Goal: Contribute content: Add original content to the website for others to see

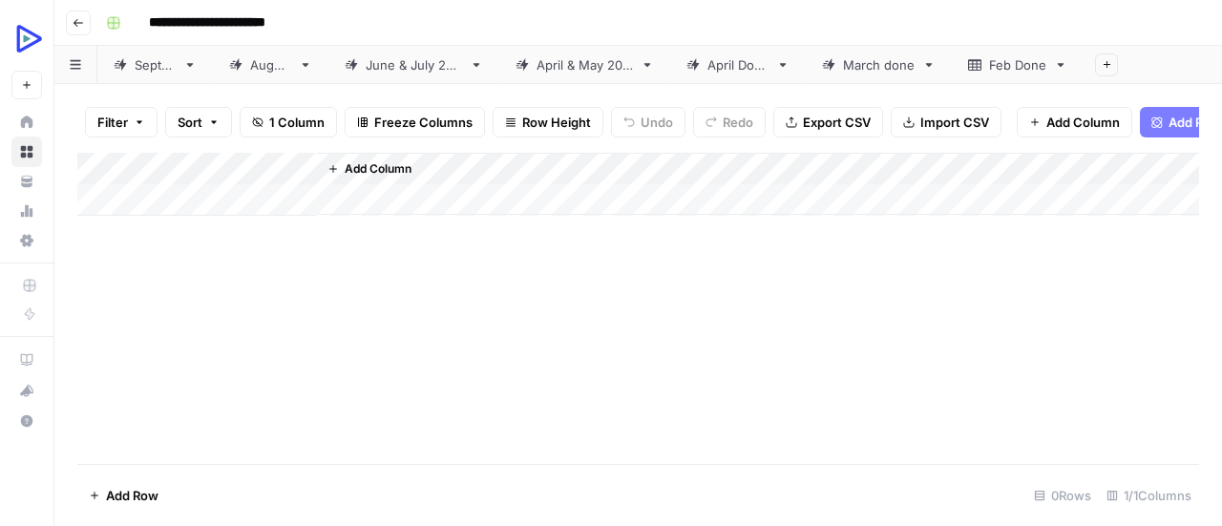
click at [291, 64] on div "[DATE]" at bounding box center [270, 64] width 41 height 19
click at [176, 66] on div "[DATE]" at bounding box center [155, 64] width 41 height 19
click at [291, 55] on div "[DATE]" at bounding box center [270, 64] width 41 height 19
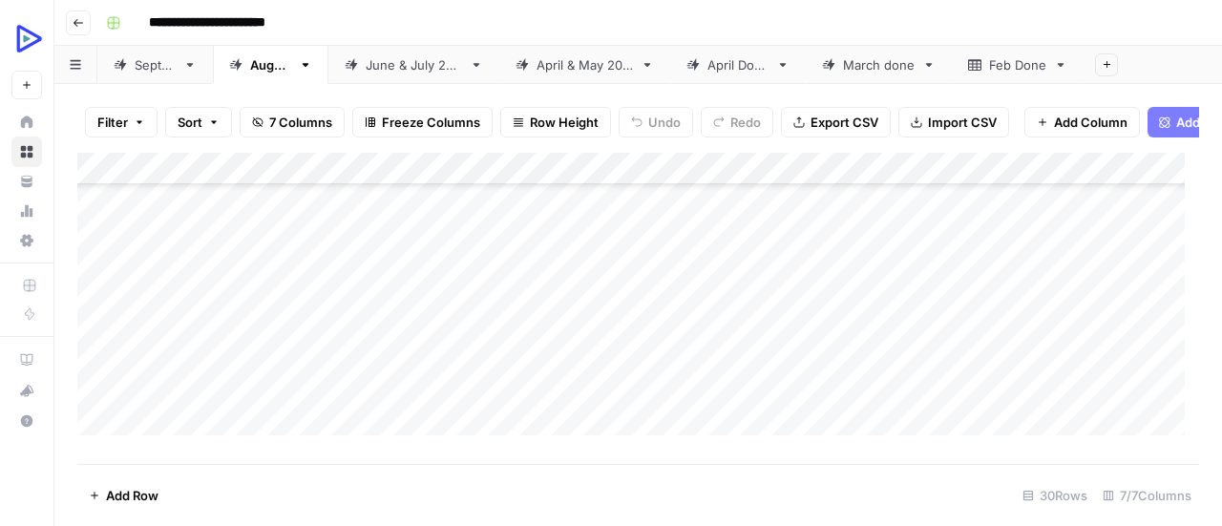
click at [340, 270] on div "Add Column" at bounding box center [638, 301] width 1122 height 297
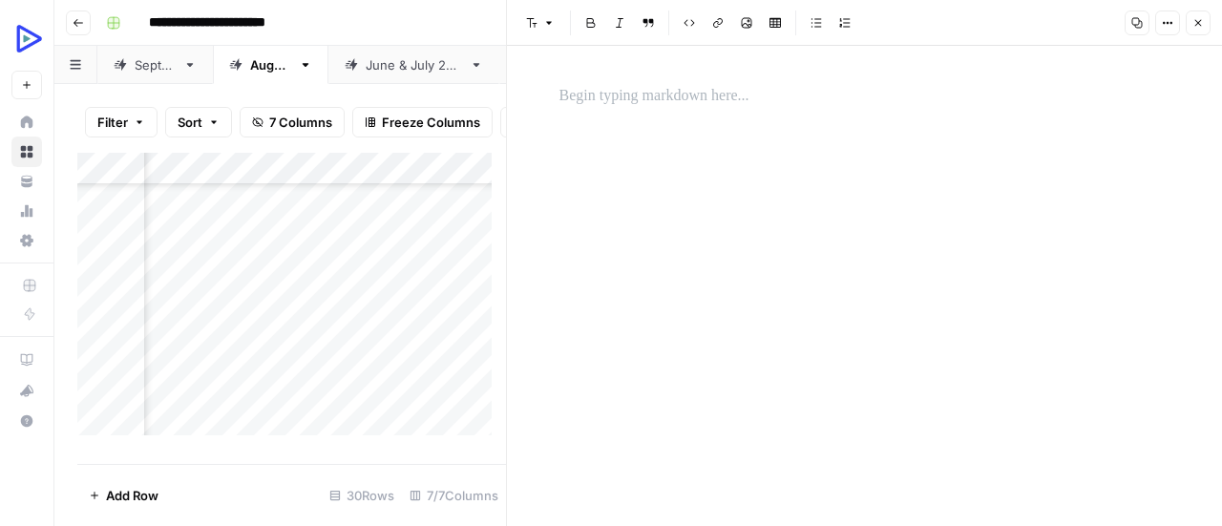
scroll to position [590, 143]
click at [676, 104] on p at bounding box center [864, 96] width 611 height 25
click at [597, 104] on p at bounding box center [864, 96] width 611 height 25
click at [622, 235] on div "*" at bounding box center [865, 286] width 634 height 480
click at [748, 27] on icon "button" at bounding box center [747, 23] width 11 height 11
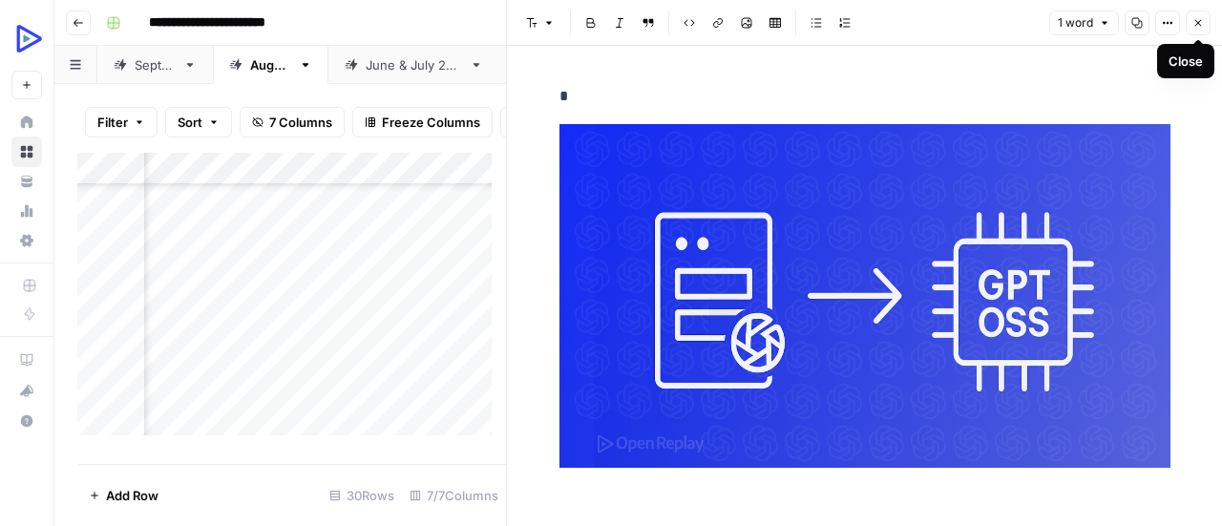
click at [1201, 27] on icon "button" at bounding box center [1197, 22] width 11 height 11
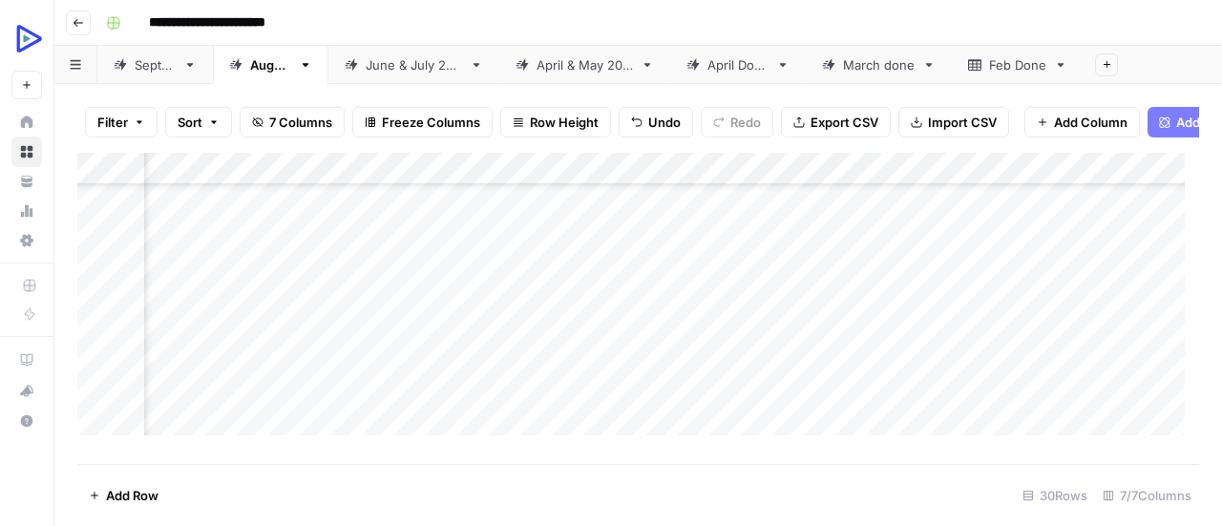
click at [214, 311] on div "Add Column" at bounding box center [638, 301] width 1122 height 297
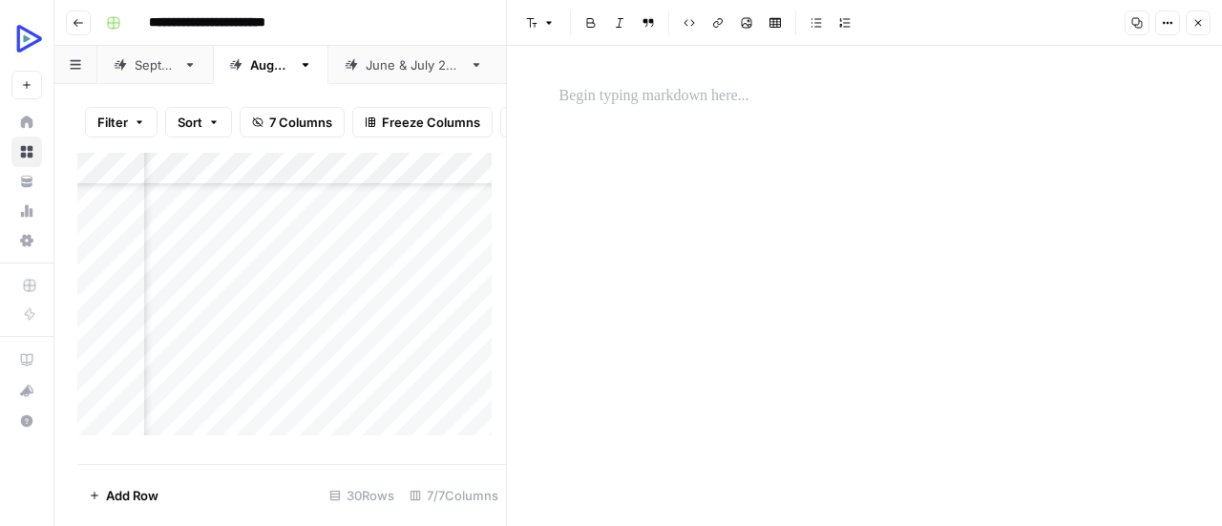
click at [677, 99] on p at bounding box center [864, 96] width 611 height 25
click at [580, 167] on div "*" at bounding box center [865, 286] width 634 height 480
click at [744, 24] on icon "button" at bounding box center [746, 22] width 11 height 11
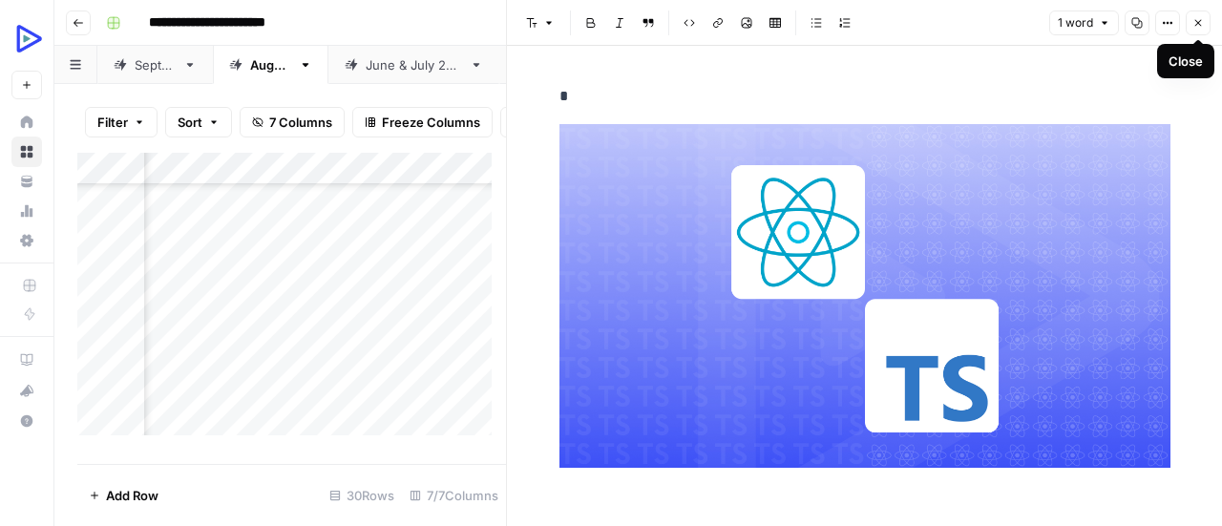
click at [1197, 17] on icon "button" at bounding box center [1197, 22] width 11 height 11
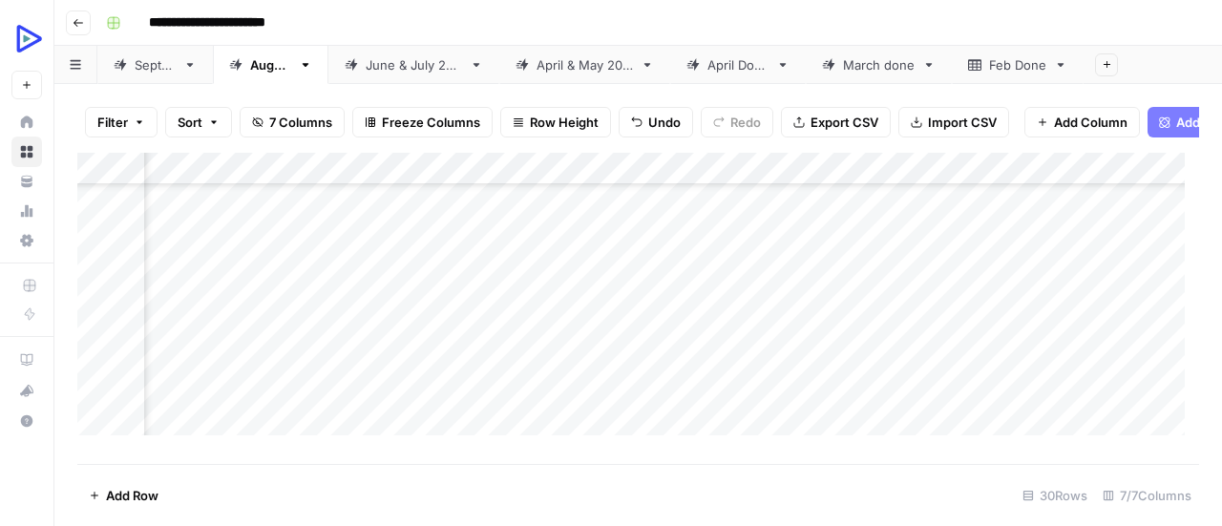
click at [219, 346] on div "Add Column" at bounding box center [638, 301] width 1122 height 297
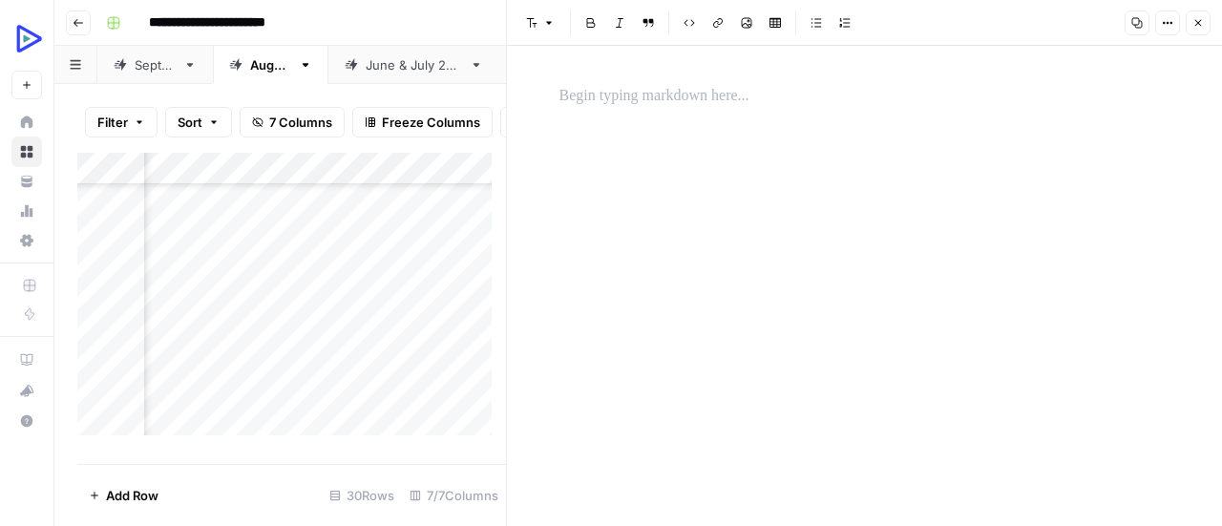
click at [649, 98] on p at bounding box center [864, 96] width 611 height 25
click at [651, 221] on div "*" at bounding box center [865, 286] width 634 height 480
click at [743, 20] on icon "button" at bounding box center [746, 22] width 11 height 11
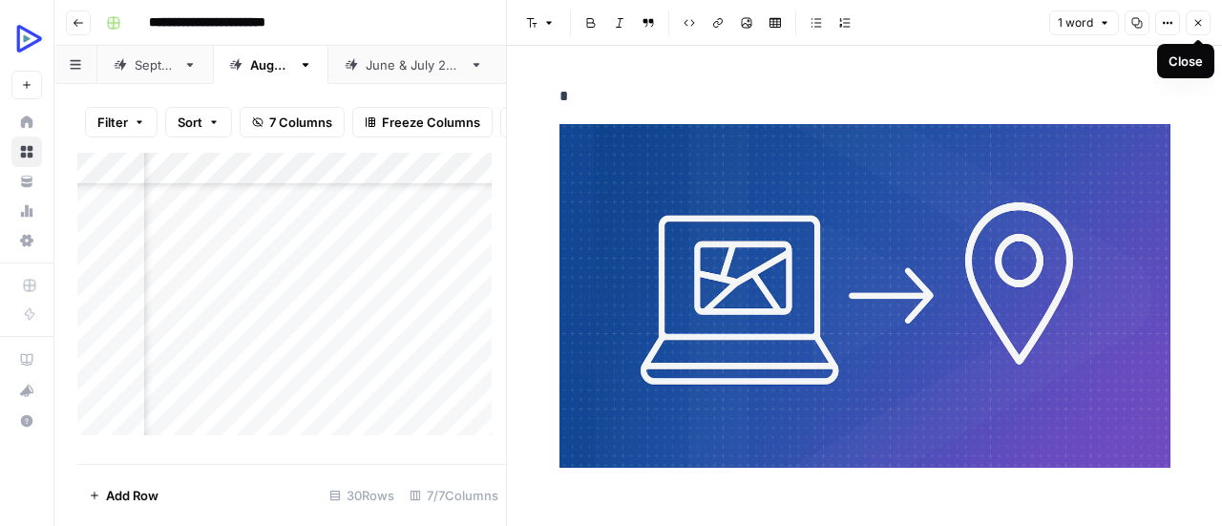
click at [1201, 21] on icon "button" at bounding box center [1197, 22] width 11 height 11
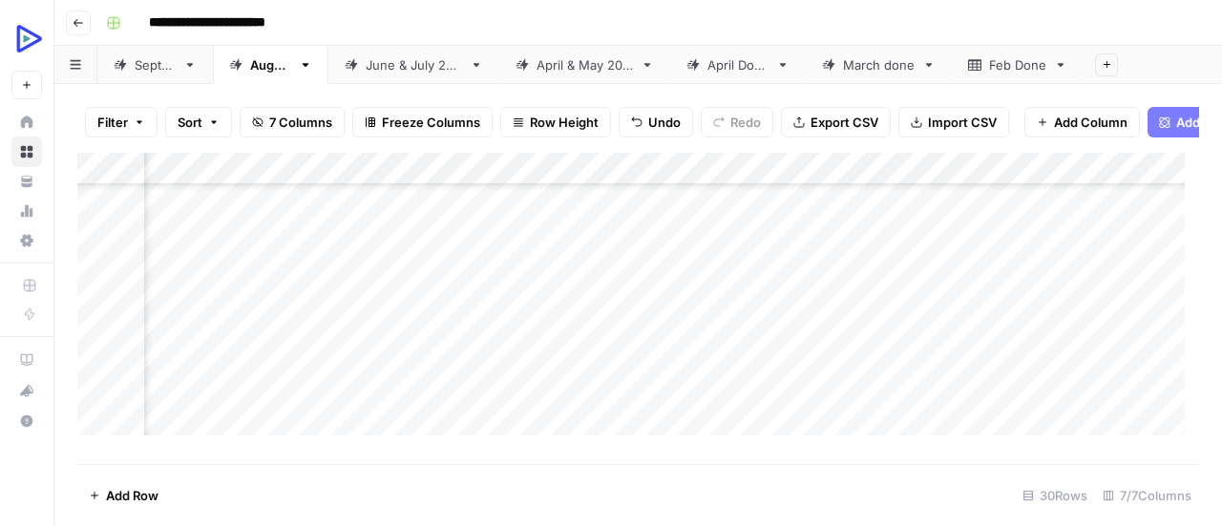
scroll to position [688, 143]
click at [229, 285] on div "Add Column" at bounding box center [638, 301] width 1122 height 297
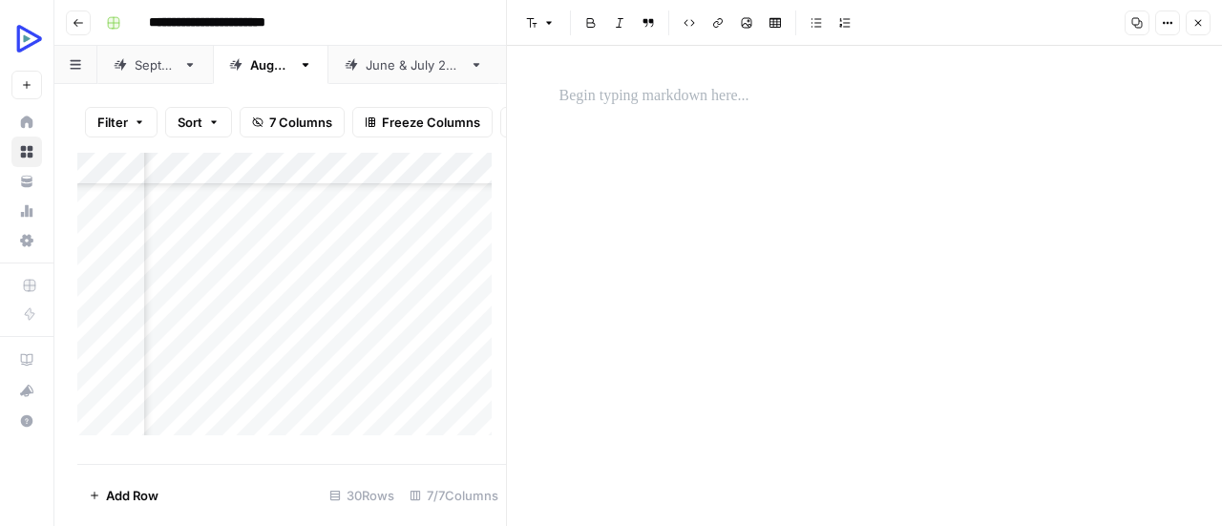
click at [208, 278] on div at bounding box center [221, 272] width 98 height 35
click at [618, 97] on p at bounding box center [864, 96] width 611 height 25
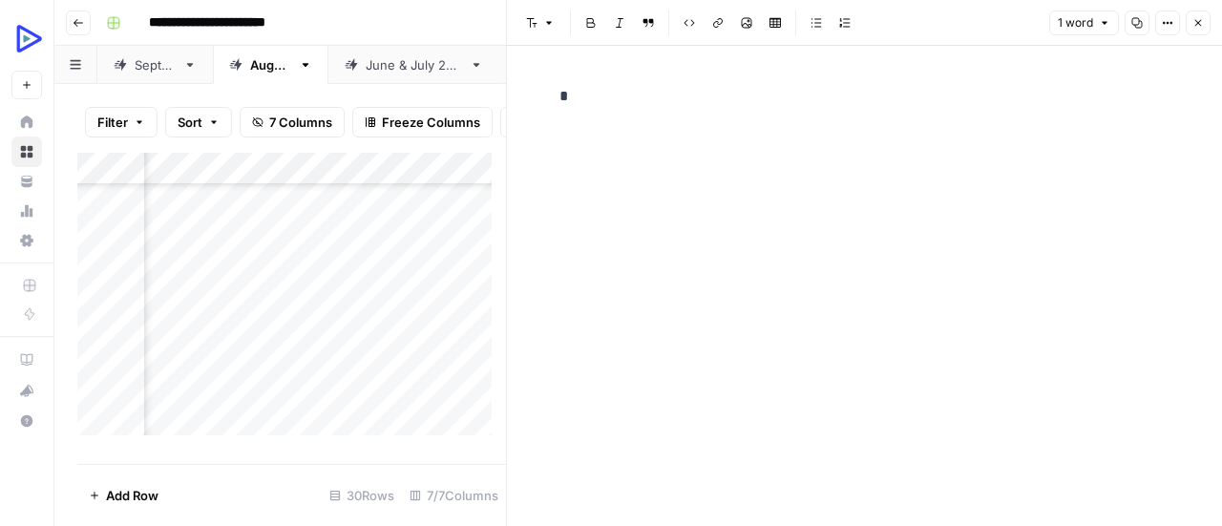
click at [747, 319] on div "*" at bounding box center [865, 286] width 634 height 480
click at [744, 28] on icon "button" at bounding box center [746, 22] width 11 height 11
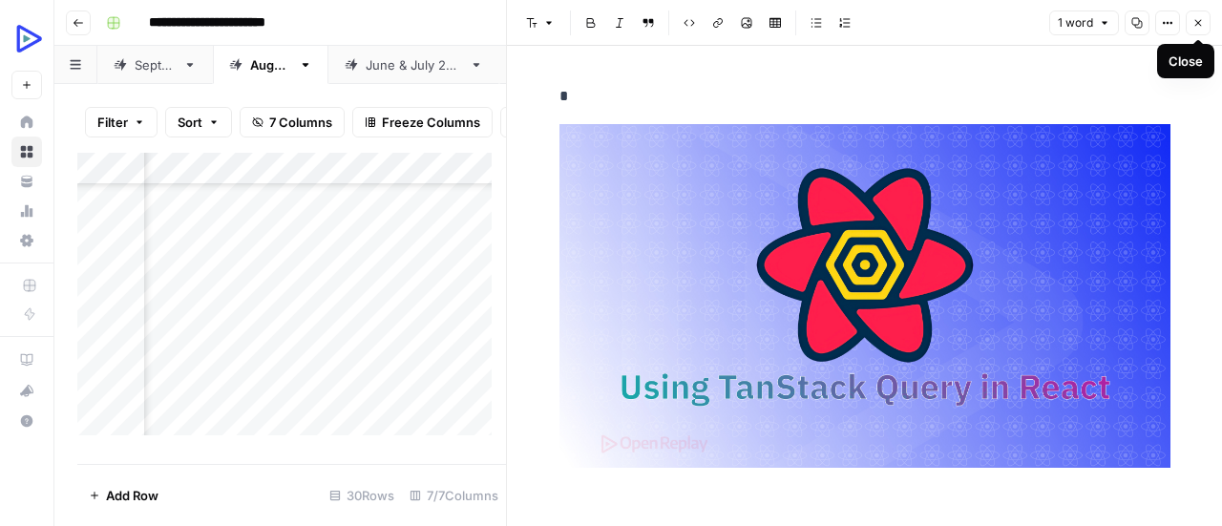
click at [1199, 28] on icon "button" at bounding box center [1197, 22] width 11 height 11
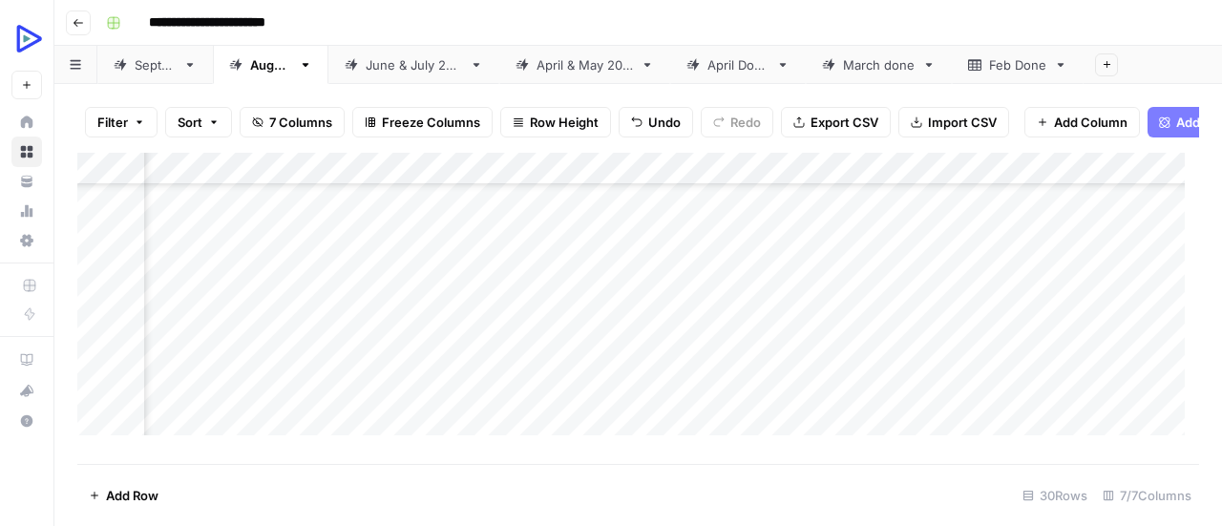
click at [206, 309] on div "Add Column" at bounding box center [638, 301] width 1122 height 297
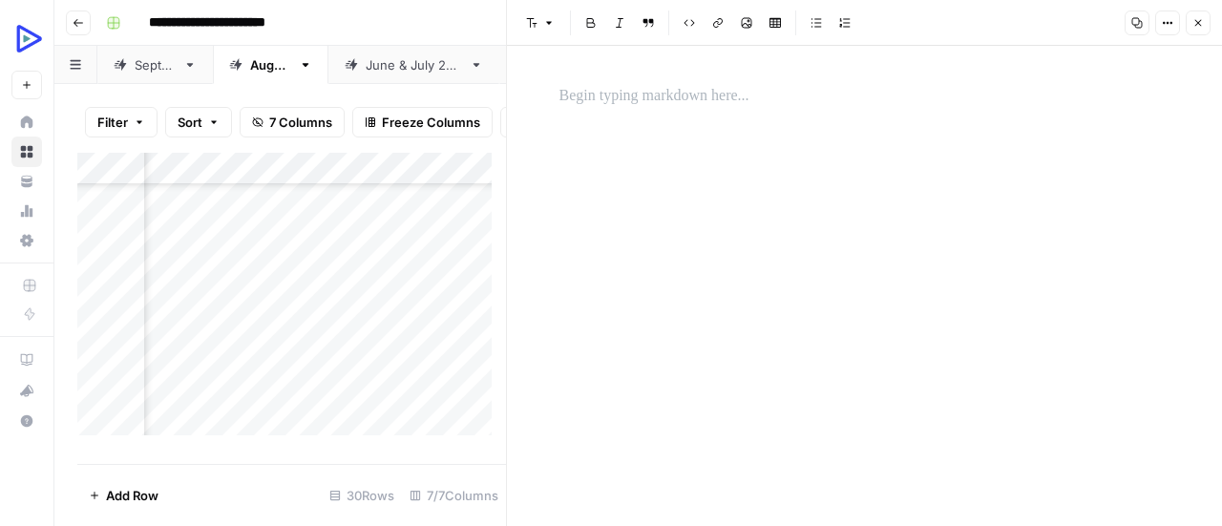
click at [687, 85] on p at bounding box center [864, 96] width 611 height 25
click at [894, 295] on div "*" at bounding box center [865, 286] width 634 height 480
click at [748, 32] on button "Image" at bounding box center [746, 23] width 25 height 25
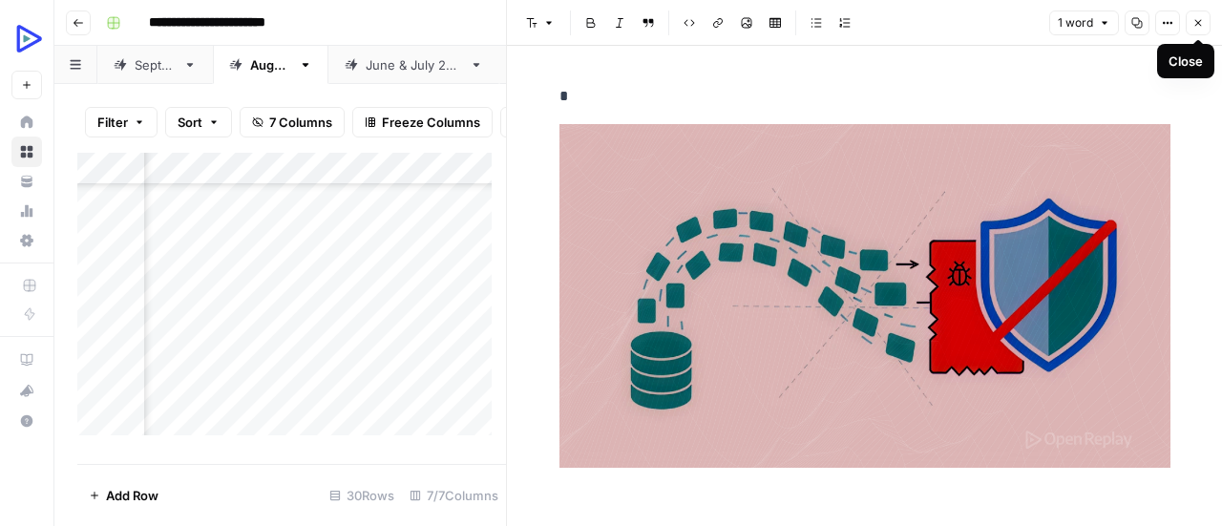
click at [1197, 24] on icon "button" at bounding box center [1197, 22] width 11 height 11
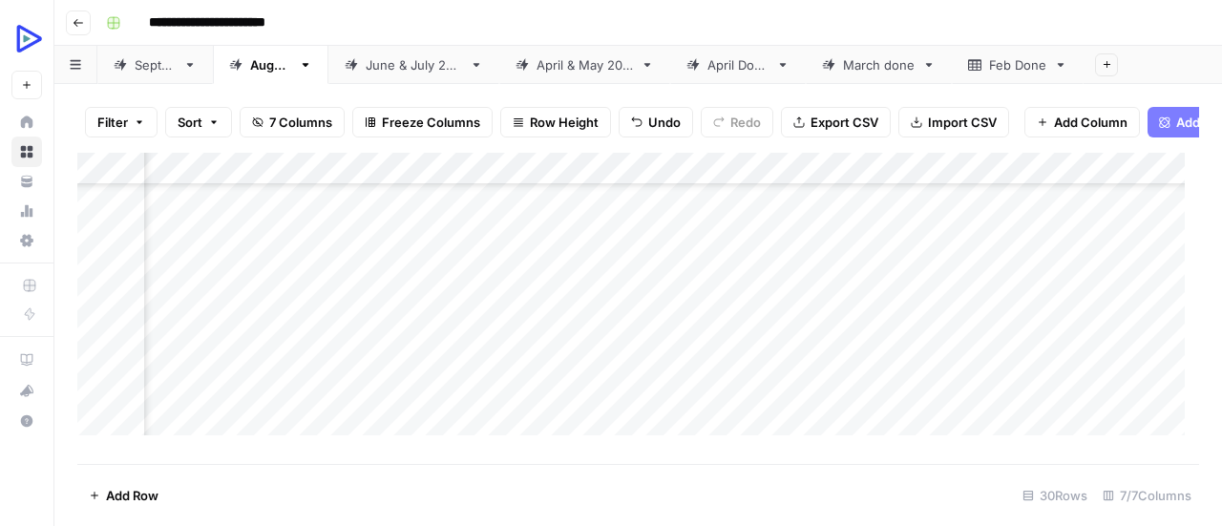
click at [208, 337] on div "Add Column" at bounding box center [638, 301] width 1122 height 297
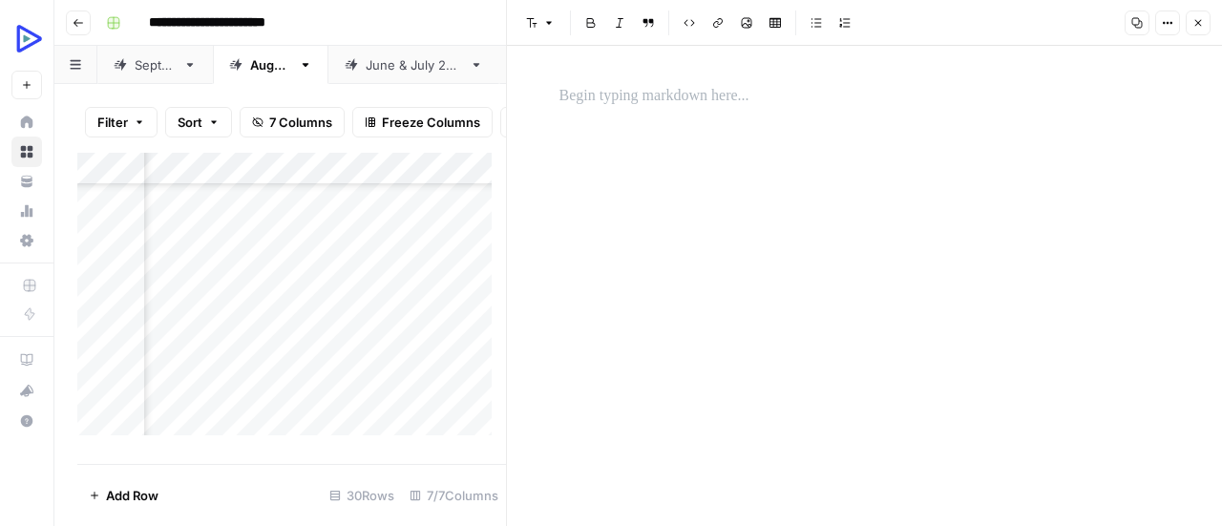
click at [719, 91] on p at bounding box center [864, 96] width 611 height 25
click at [752, 262] on div "*" at bounding box center [865, 286] width 634 height 480
click at [747, 27] on icon "button" at bounding box center [746, 22] width 11 height 11
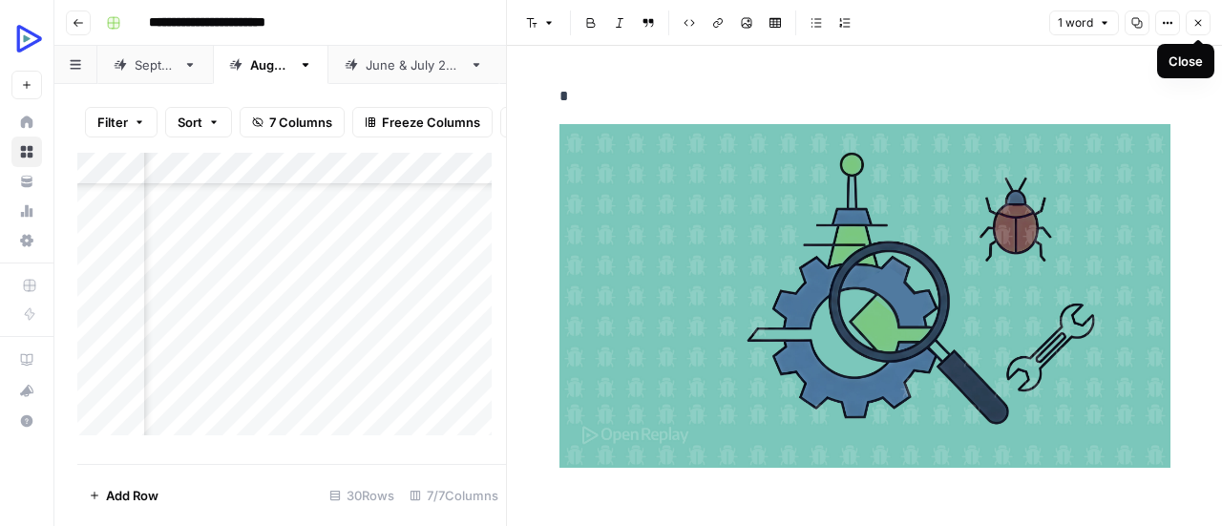
click at [1196, 32] on button "Close" at bounding box center [1198, 23] width 25 height 25
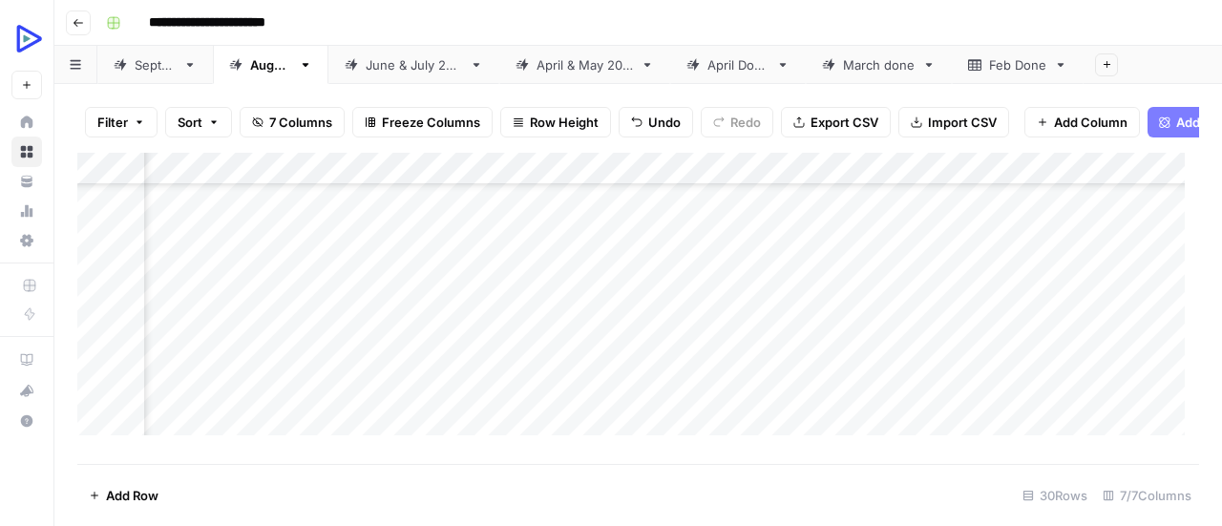
scroll to position [754, 134]
click at [218, 306] on div "Add Column" at bounding box center [638, 301] width 1122 height 297
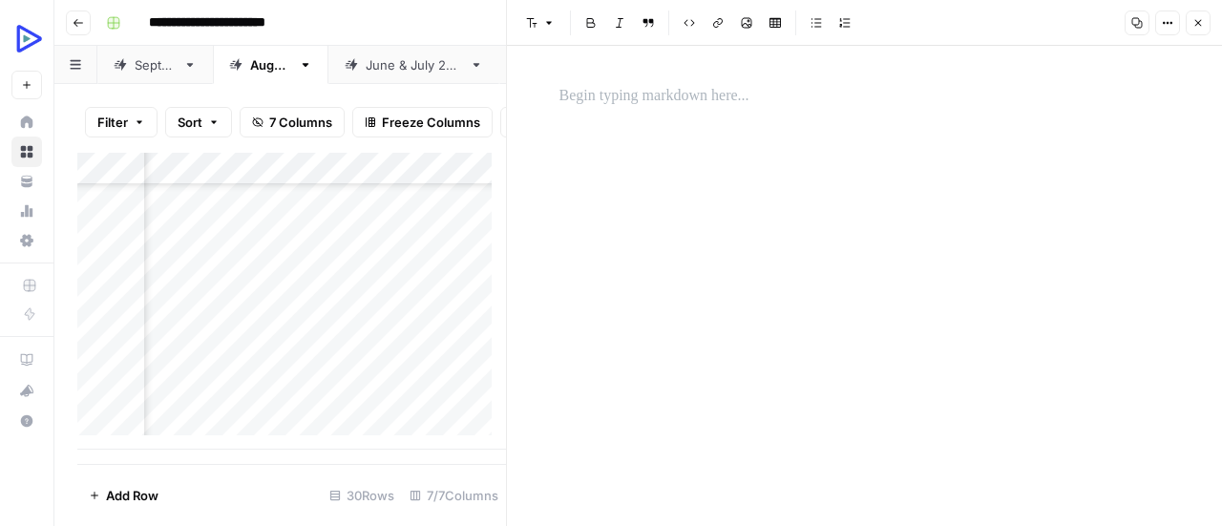
click at [729, 97] on p at bounding box center [864, 96] width 611 height 25
click at [717, 281] on div "*" at bounding box center [865, 286] width 634 height 480
click at [746, 25] on icon "button" at bounding box center [747, 23] width 11 height 11
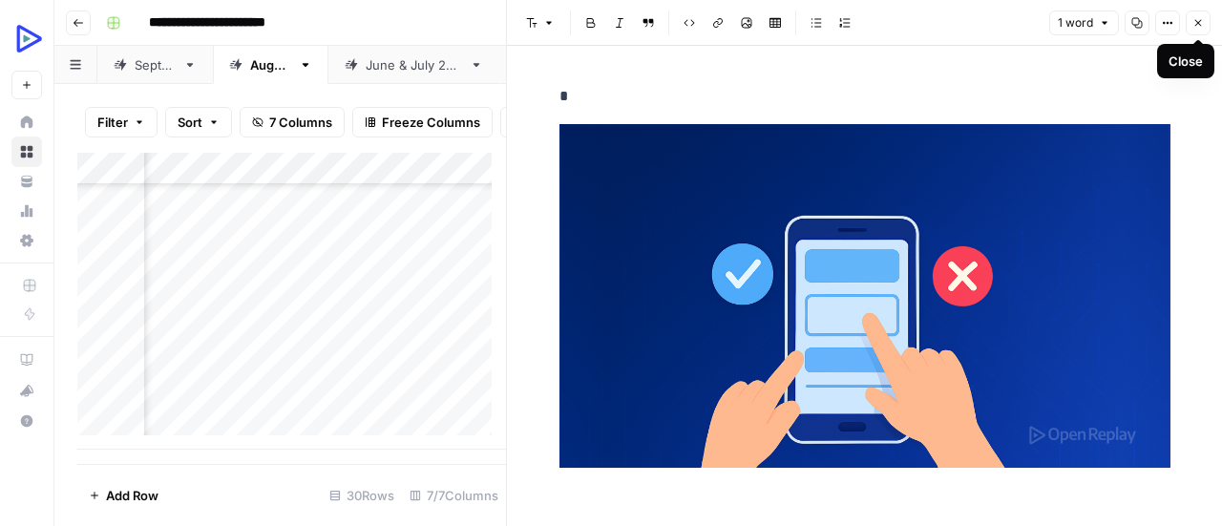
click at [1199, 24] on icon "button" at bounding box center [1198, 23] width 7 height 7
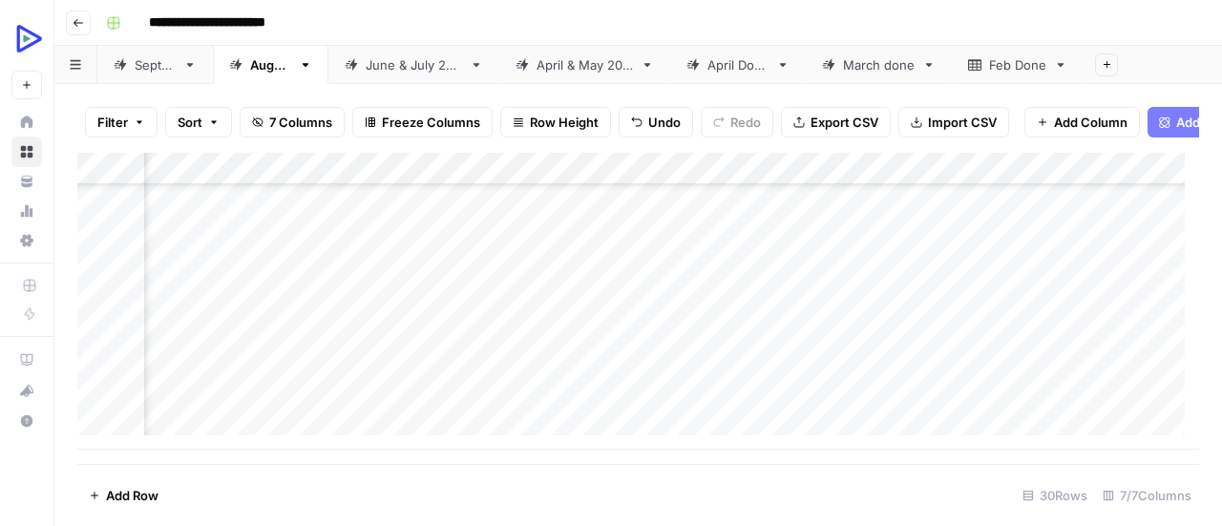
click at [221, 340] on div "Add Column" at bounding box center [638, 301] width 1122 height 297
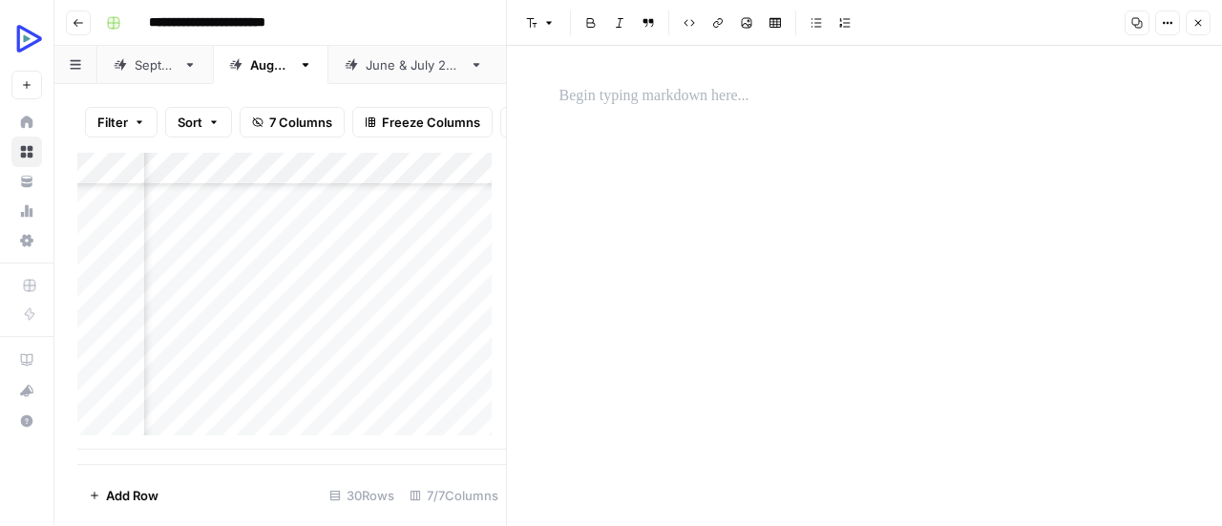
click at [712, 90] on p at bounding box center [864, 96] width 611 height 25
click at [604, 269] on div "*" at bounding box center [865, 286] width 634 height 480
click at [749, 24] on icon "button" at bounding box center [746, 22] width 11 height 11
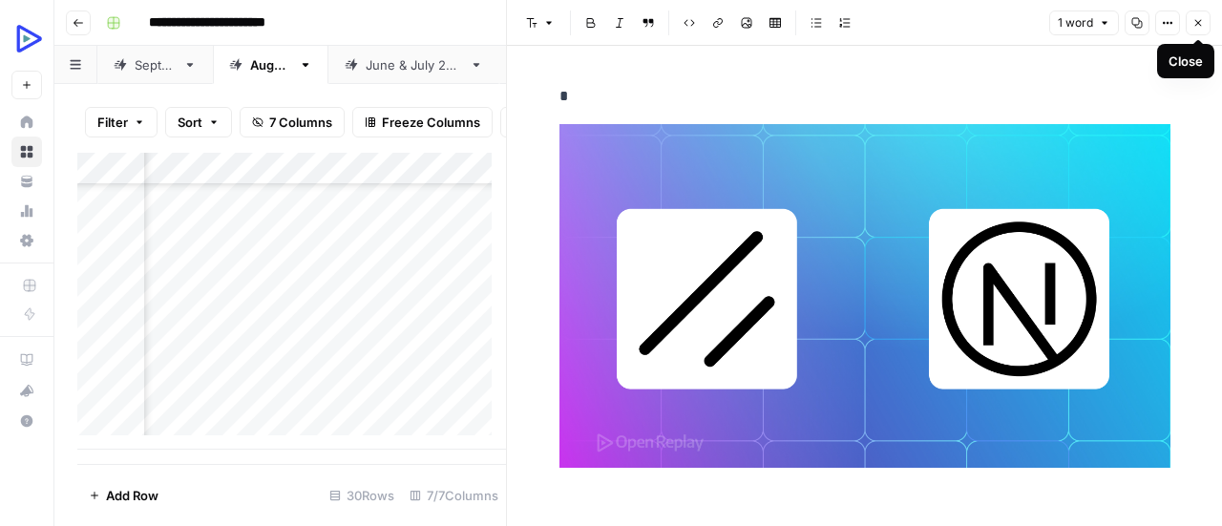
click at [1204, 24] on button "Close" at bounding box center [1198, 23] width 25 height 25
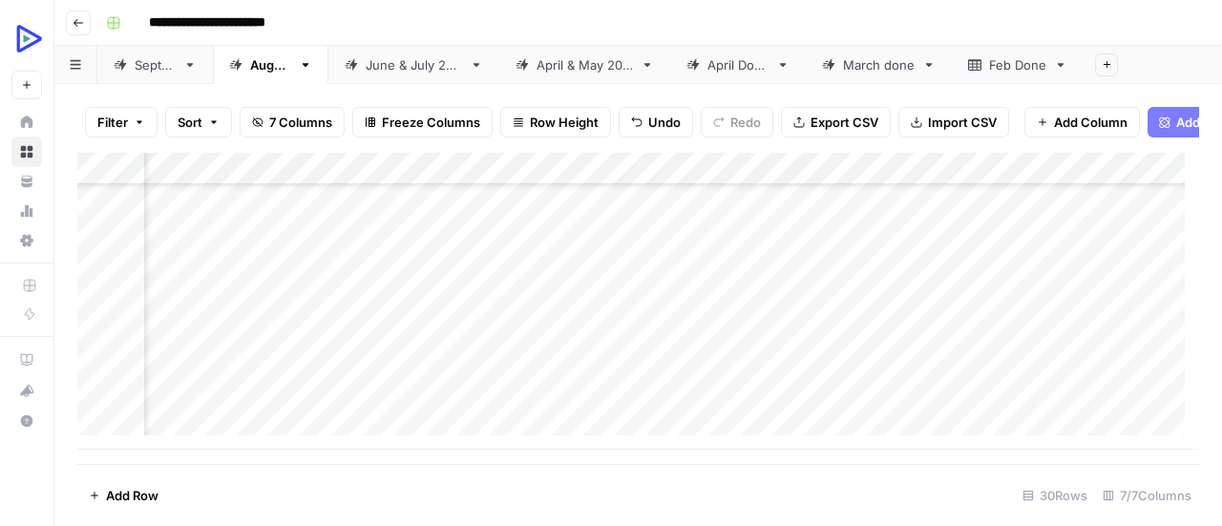
click at [218, 364] on div "Add Column" at bounding box center [638, 301] width 1122 height 297
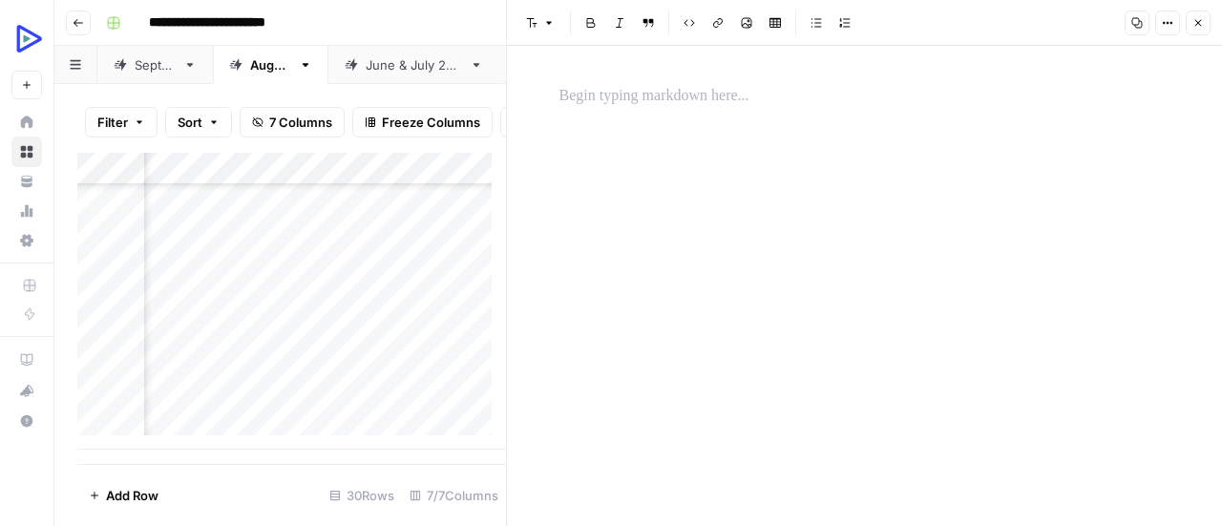
click at [719, 102] on p at bounding box center [864, 96] width 611 height 25
click at [628, 273] on div "*" at bounding box center [865, 286] width 634 height 480
click at [751, 13] on button "Image" at bounding box center [746, 23] width 25 height 25
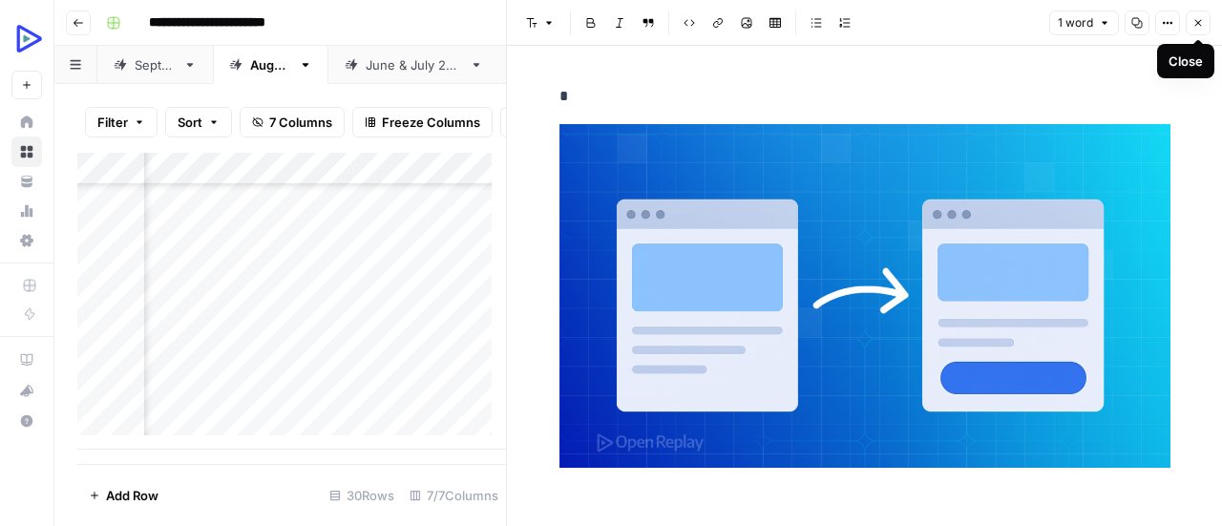
click at [1201, 29] on button "Close" at bounding box center [1198, 23] width 25 height 25
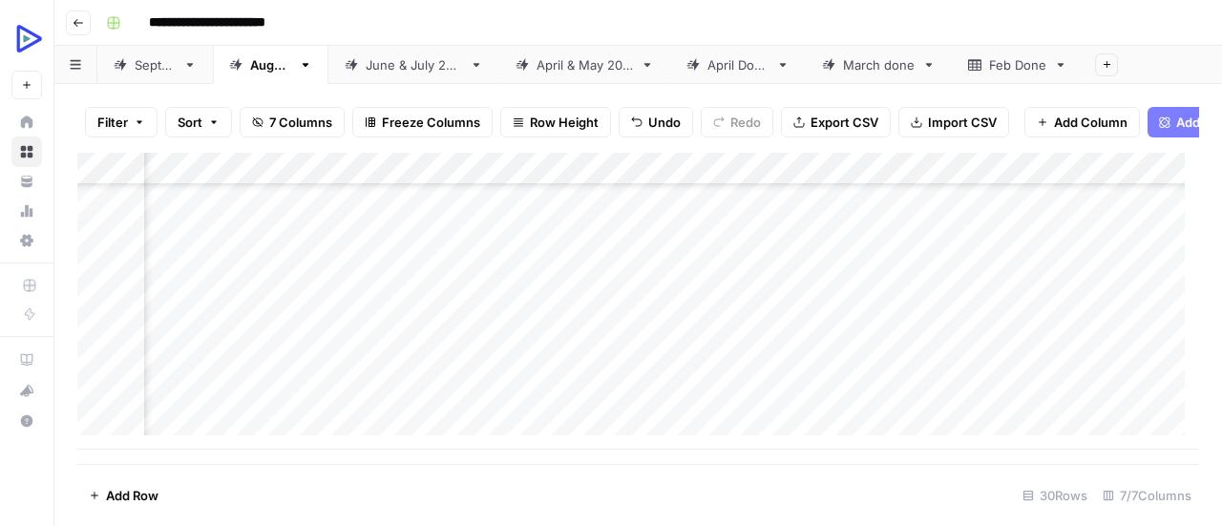
click at [225, 396] on div "Add Column" at bounding box center [638, 301] width 1122 height 297
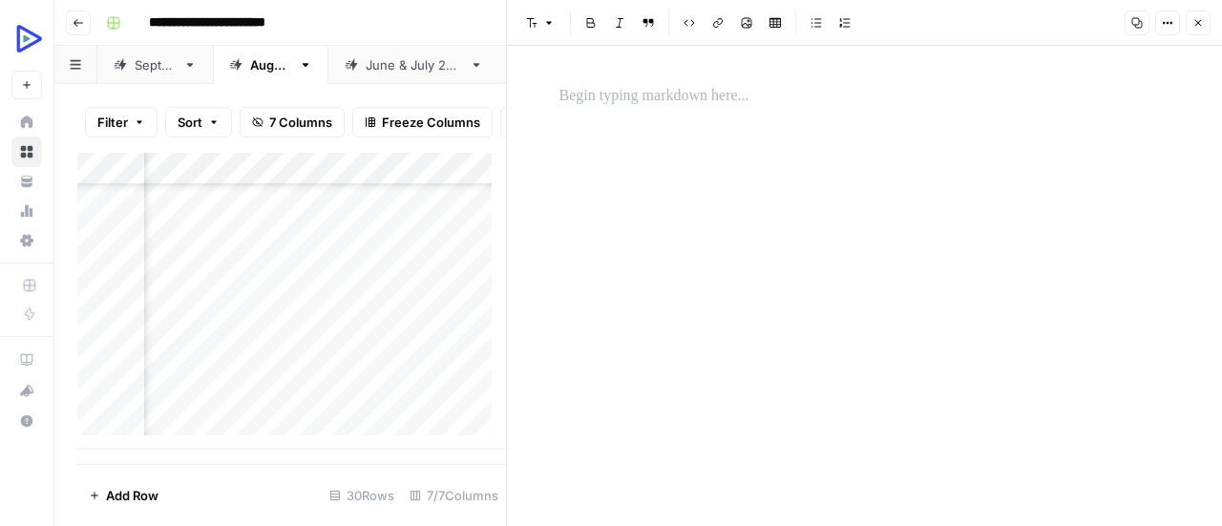
click at [712, 95] on p at bounding box center [864, 96] width 611 height 25
click at [628, 339] on div "*" at bounding box center [865, 286] width 634 height 480
click at [748, 22] on icon "button" at bounding box center [747, 23] width 11 height 11
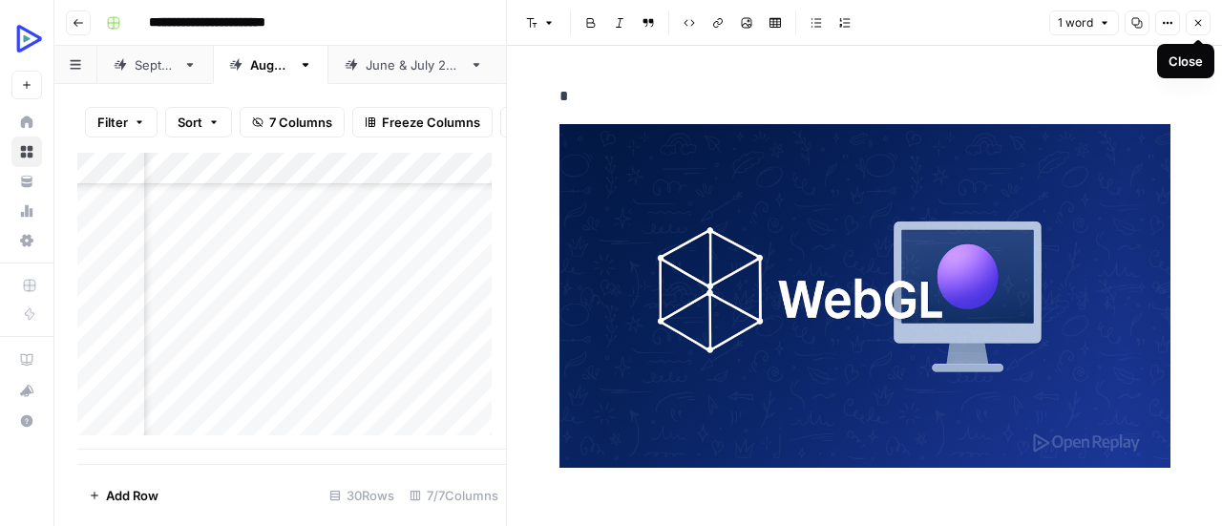
click at [1199, 25] on icon "button" at bounding box center [1197, 22] width 11 height 11
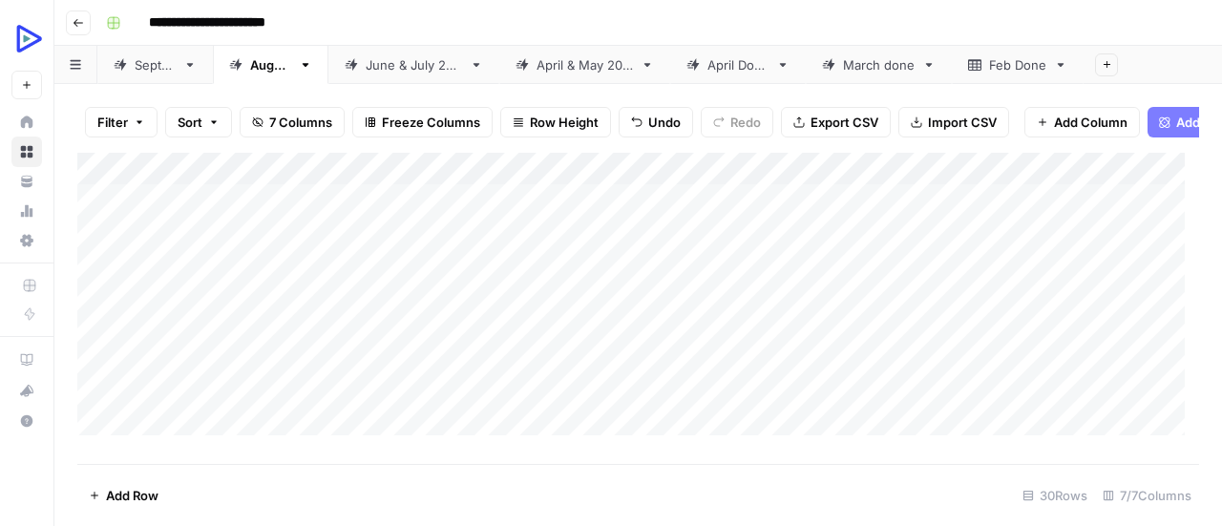
click at [176, 66] on div "[DATE]" at bounding box center [155, 64] width 41 height 19
click at [474, 210] on div "Add Column" at bounding box center [638, 301] width 1122 height 297
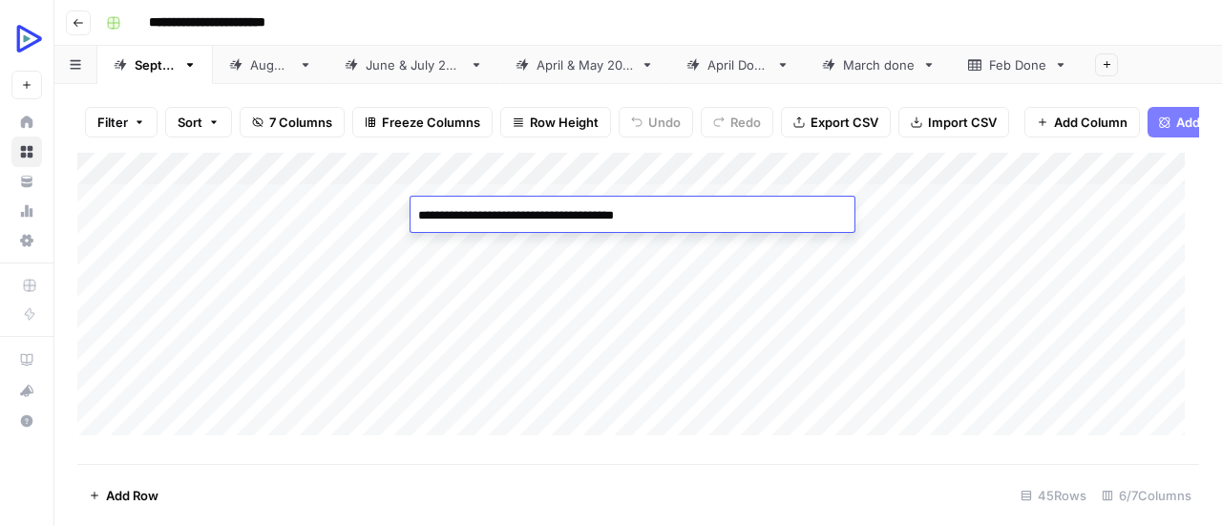
click at [474, 210] on textarea "**********" at bounding box center [633, 215] width 444 height 27
